Goal: Check status

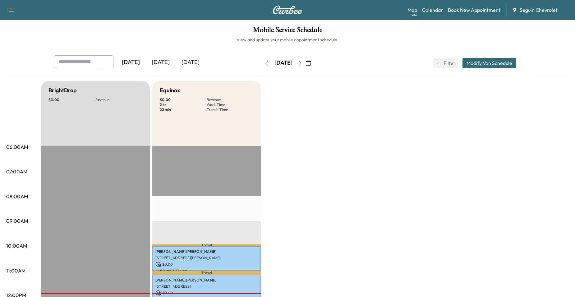
click at [303, 64] on icon "button" at bounding box center [300, 63] width 5 height 5
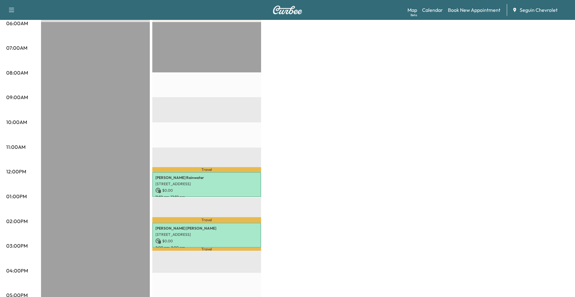
scroll to position [124, 0]
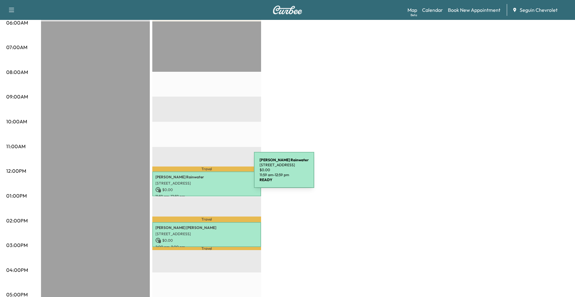
click at [208, 175] on p "[PERSON_NAME]" at bounding box center [206, 177] width 103 height 5
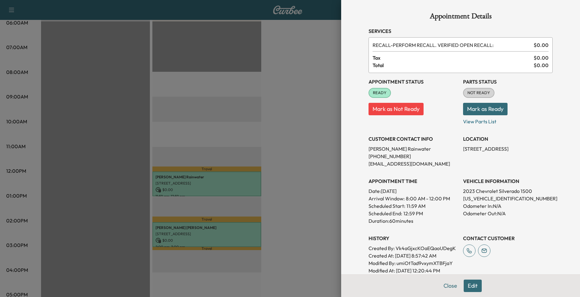
click at [208, 153] on div at bounding box center [290, 148] width 580 height 297
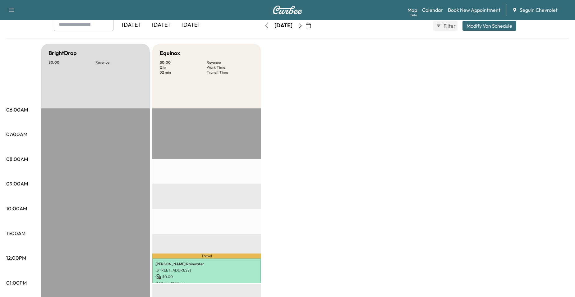
scroll to position [31, 0]
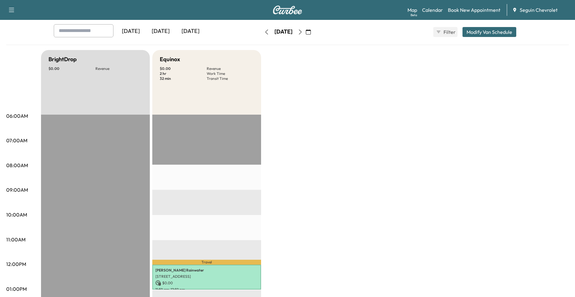
click at [261, 32] on button "button" at bounding box center [266, 32] width 11 height 10
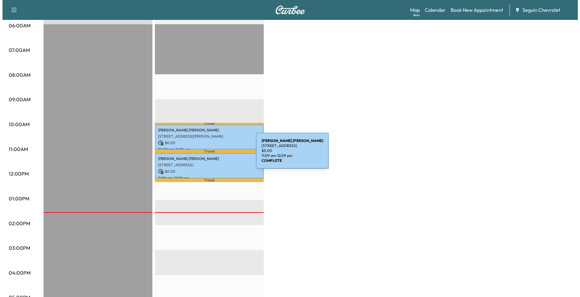
scroll to position [124, 0]
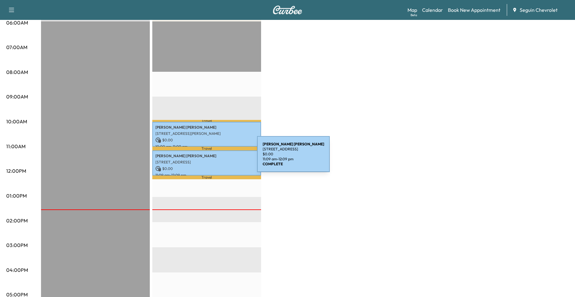
click at [210, 158] on div "[PERSON_NAME] [STREET_ADDRESS] $ 0.00 11:09 am - 12:09 pm" at bounding box center [206, 162] width 109 height 25
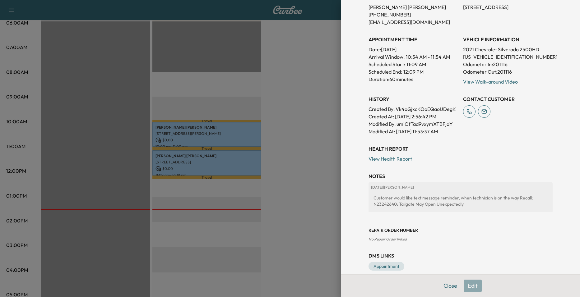
click at [277, 136] on div at bounding box center [290, 148] width 580 height 297
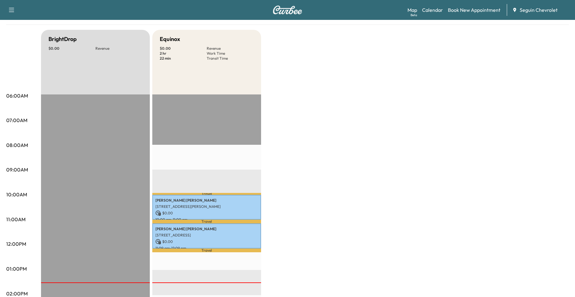
scroll to position [0, 0]
